Goal: Information Seeking & Learning: Learn about a topic

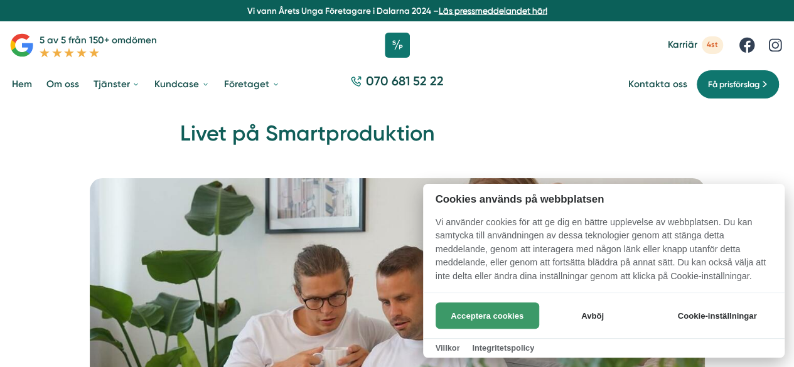
click at [442, 312] on button "Acceptera cookies" at bounding box center [488, 316] width 104 height 26
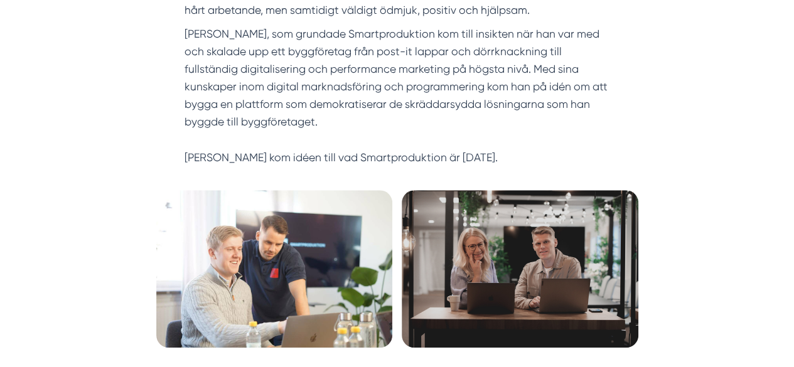
scroll to position [543, 0]
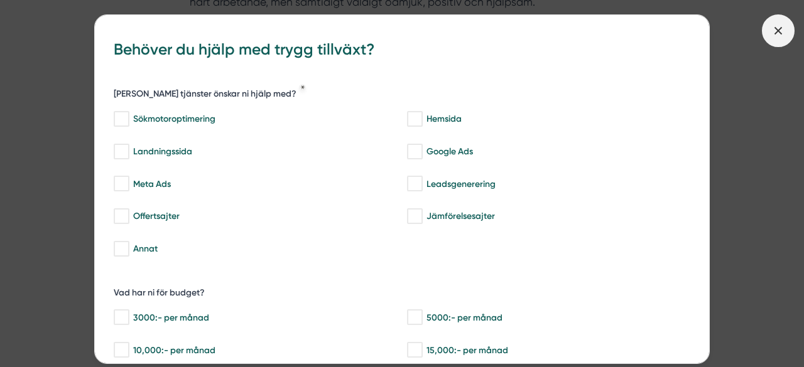
click at [772, 26] on icon at bounding box center [778, 31] width 14 height 14
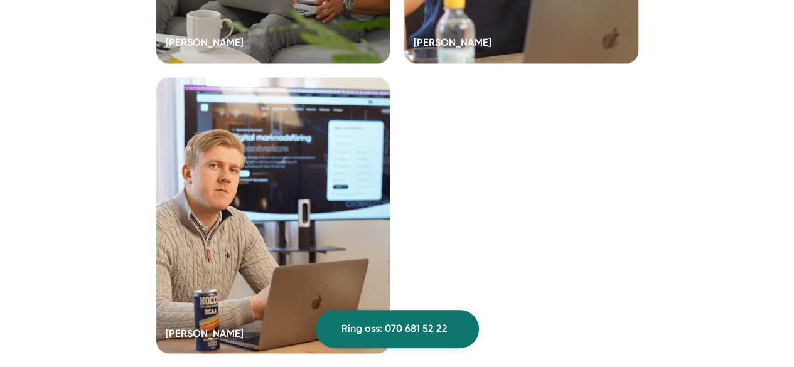
scroll to position [3454, 0]
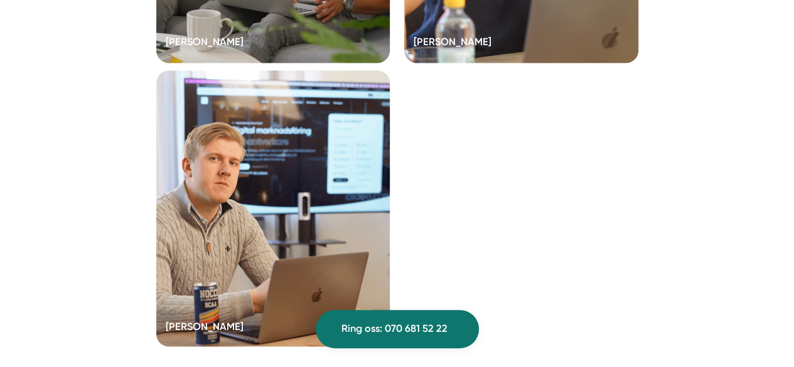
click at [368, 215] on div at bounding box center [273, 208] width 234 height 276
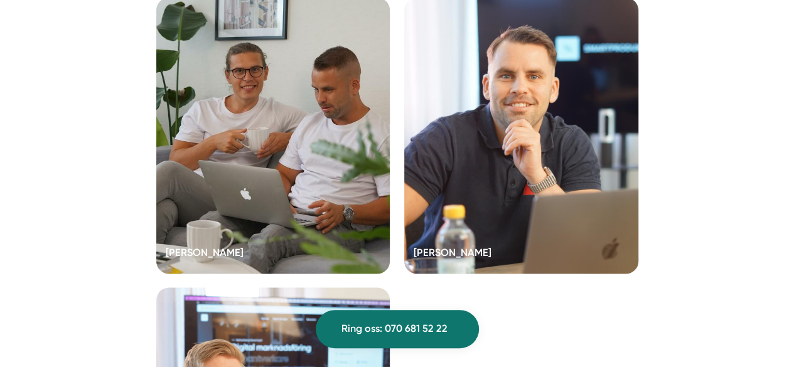
scroll to position [3241, 0]
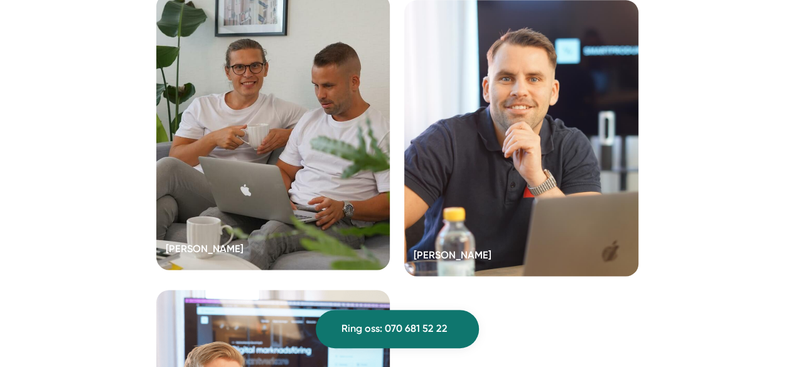
click at [201, 140] on div at bounding box center [273, 132] width 234 height 276
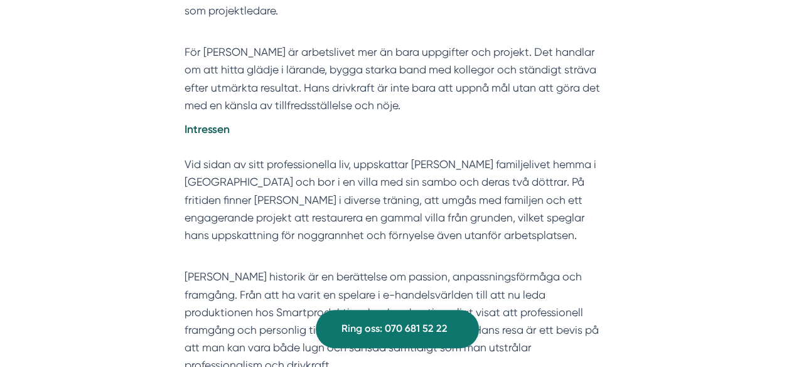
scroll to position [755, 0]
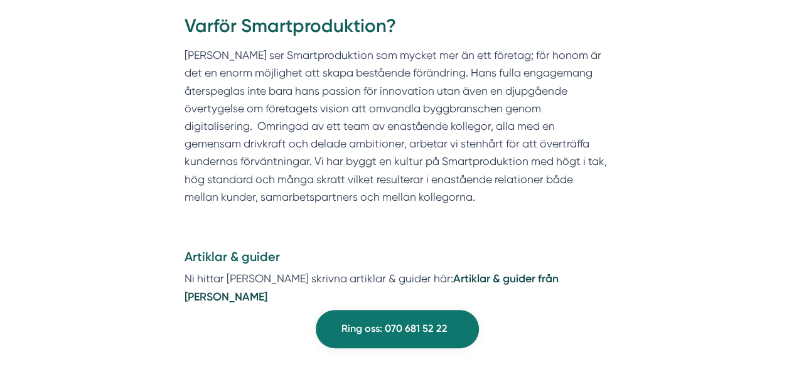
scroll to position [1259, 0]
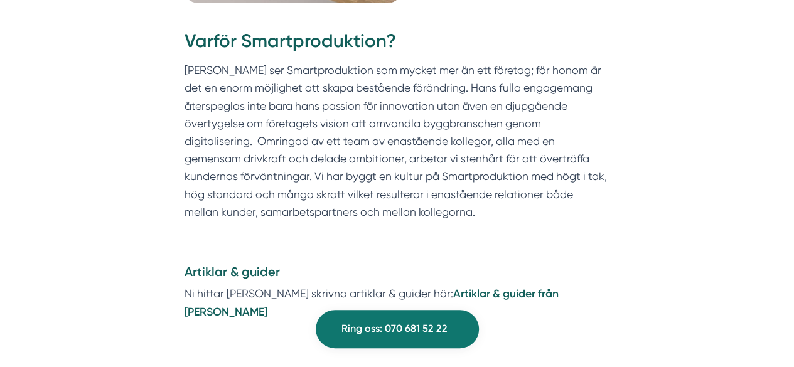
click at [458, 287] on strong "Artiklar & guider från Victor Blomberg" at bounding box center [372, 302] width 374 height 31
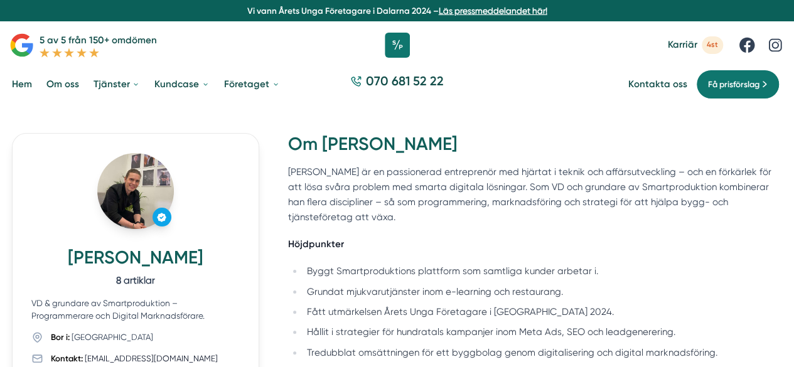
click at [20, 78] on link "Hem" at bounding box center [21, 84] width 25 height 31
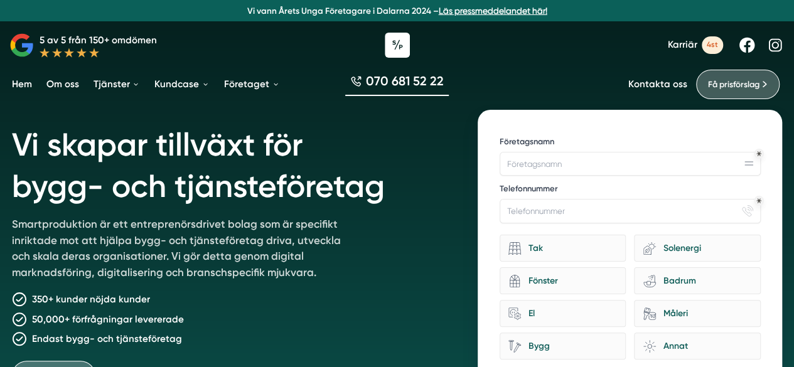
click at [705, 45] on span "4st" at bounding box center [712, 44] width 21 height 17
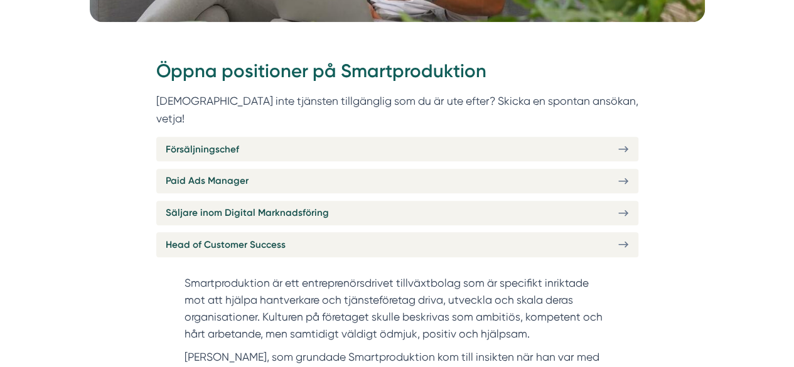
scroll to position [446, 0]
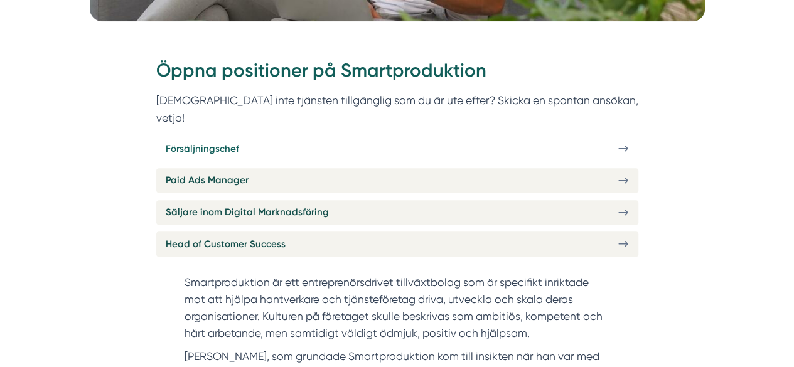
click at [609, 137] on link "Försäljningschef" at bounding box center [397, 148] width 482 height 24
